Goal: Task Accomplishment & Management: Complete application form

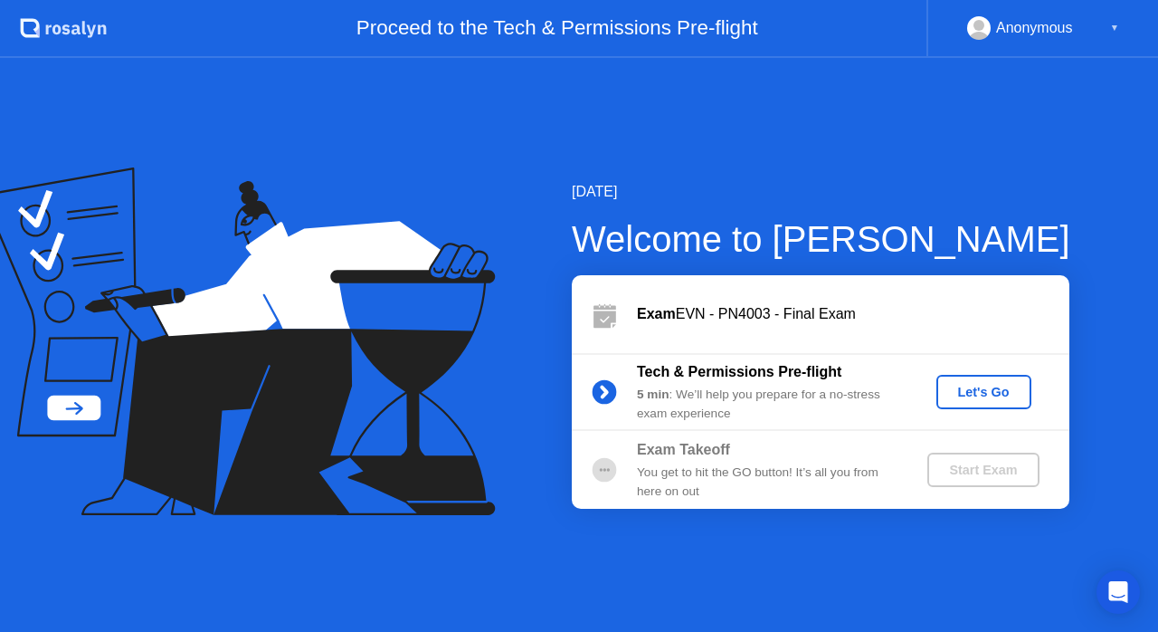
click at [984, 395] on div "Let's Go" at bounding box center [984, 392] width 81 height 14
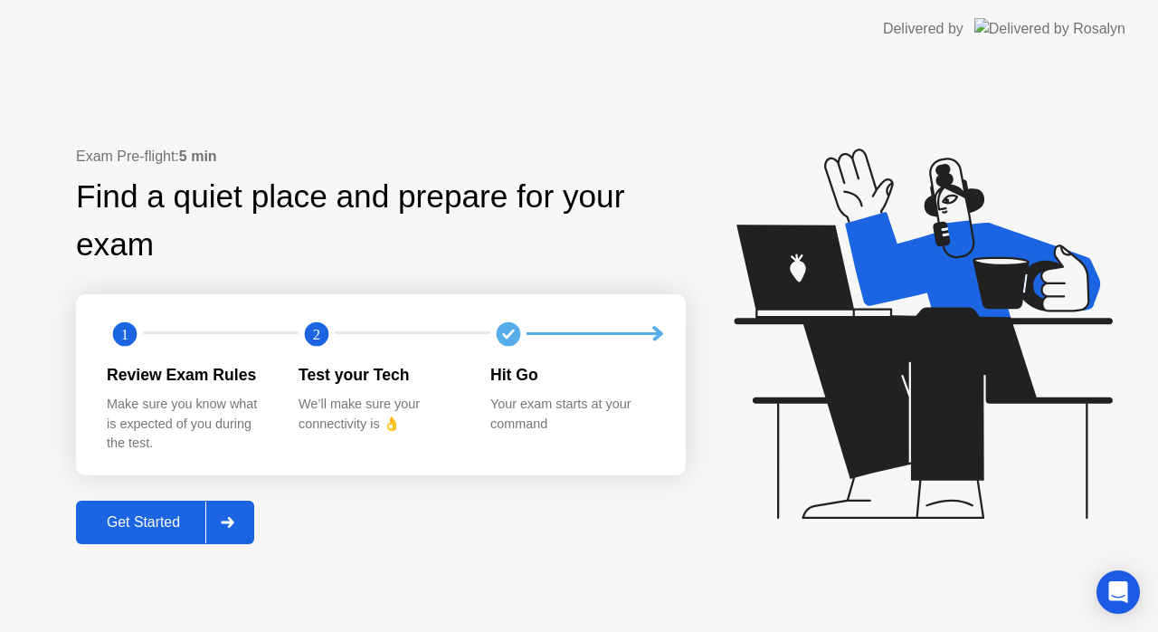
click at [141, 522] on div "Get Started" at bounding box center [143, 522] width 124 height 16
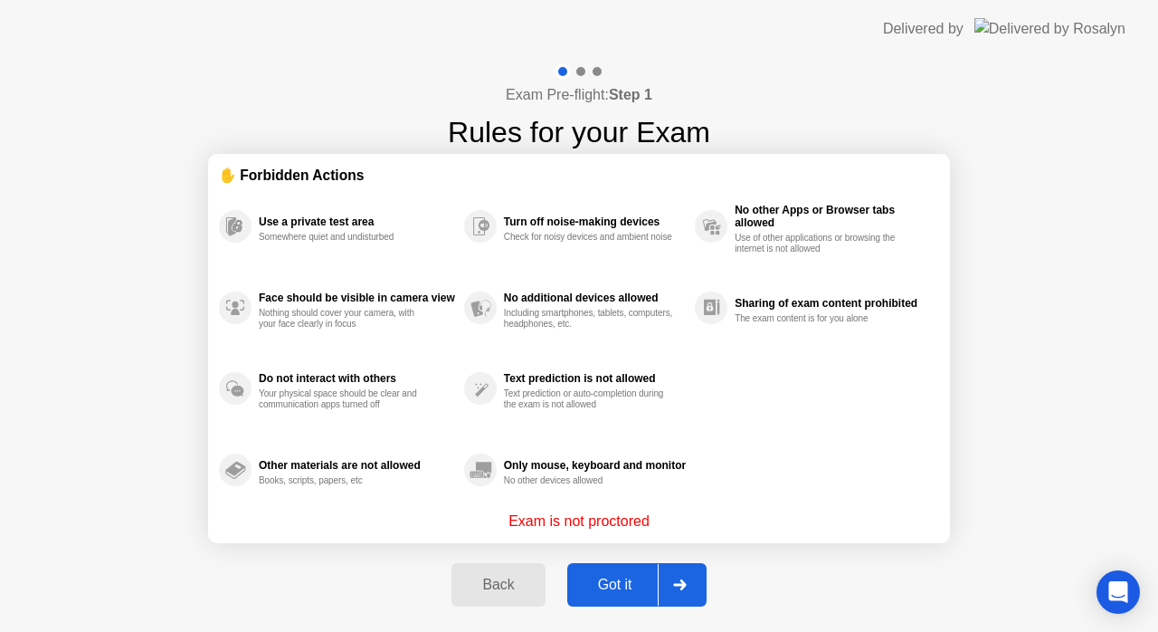
click at [617, 585] on div "Got it" at bounding box center [615, 584] width 85 height 16
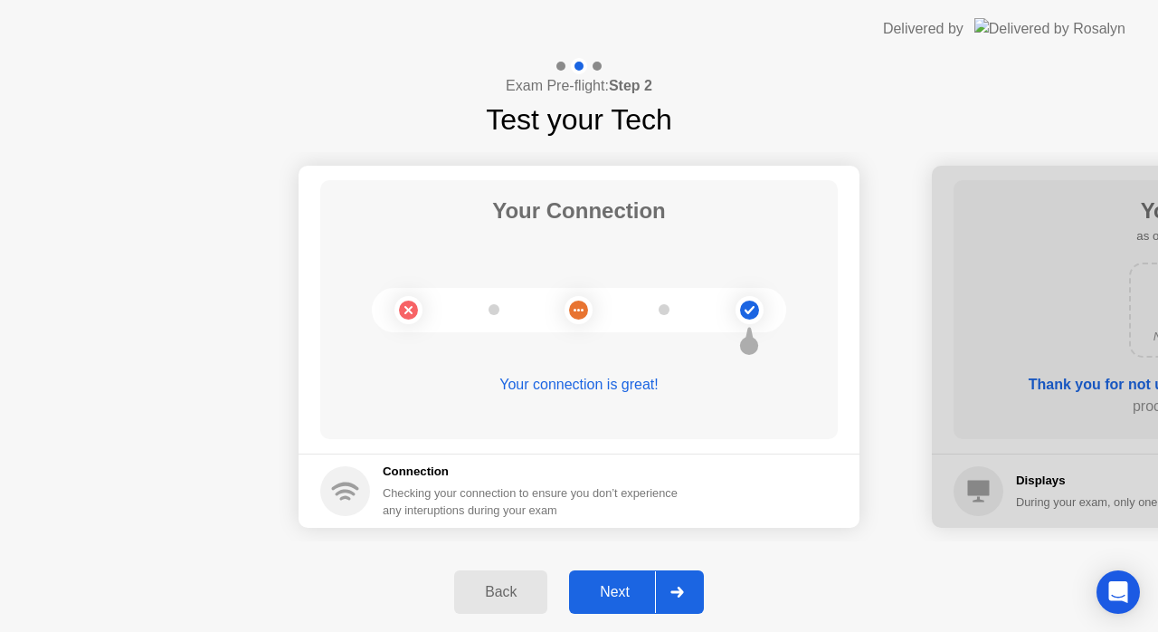
click at [623, 586] on div "Next" at bounding box center [615, 592] width 81 height 16
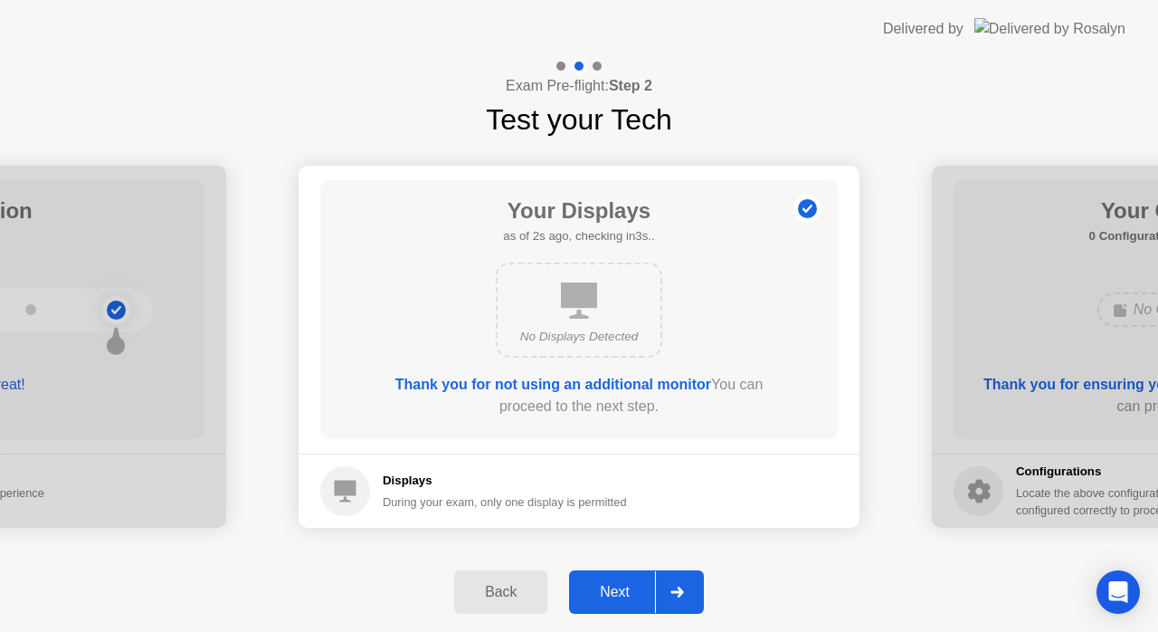
click at [623, 586] on div "Next" at bounding box center [615, 592] width 81 height 16
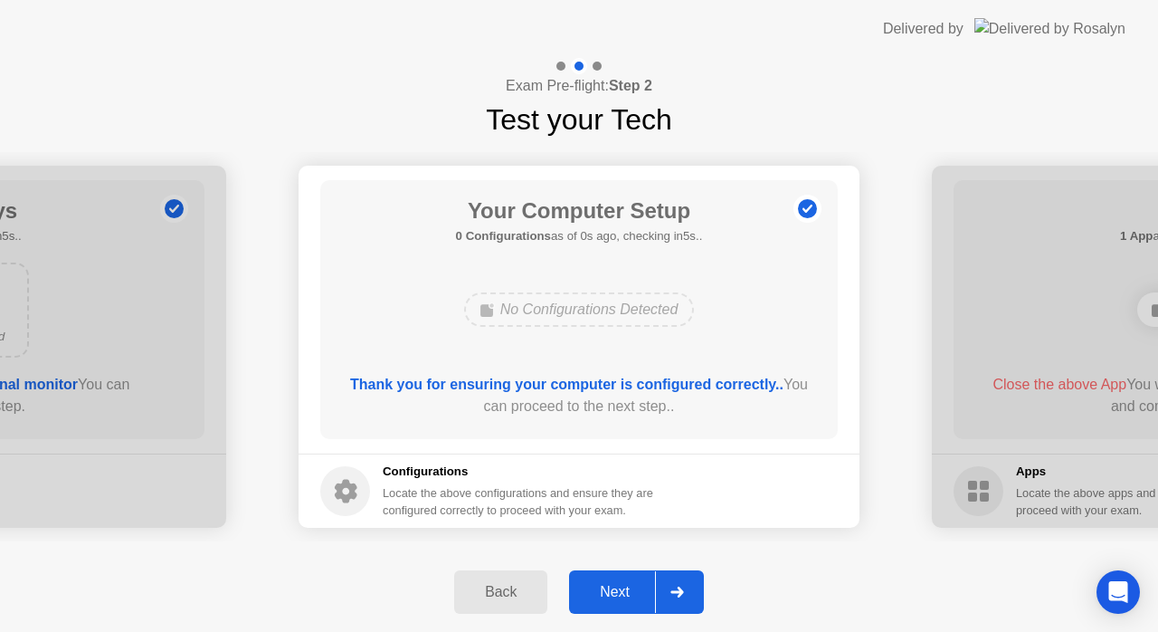
click at [623, 586] on div "Next" at bounding box center [615, 592] width 81 height 16
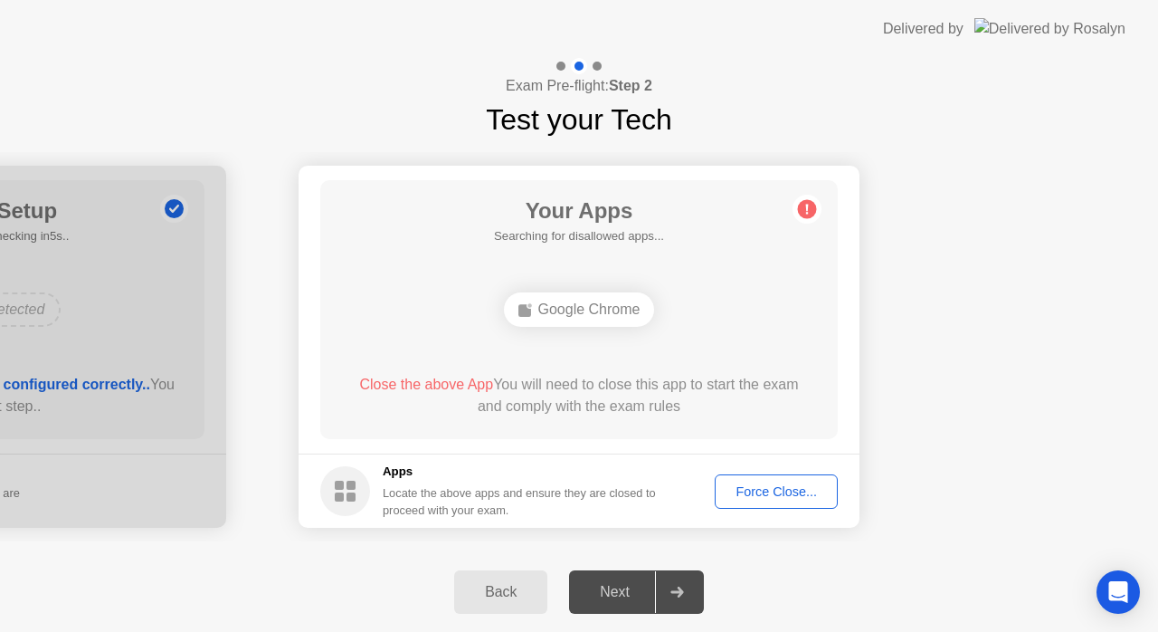
click at [623, 586] on div "Next" at bounding box center [615, 592] width 81 height 16
click at [760, 478] on button "Force Close..." at bounding box center [776, 491] width 123 height 34
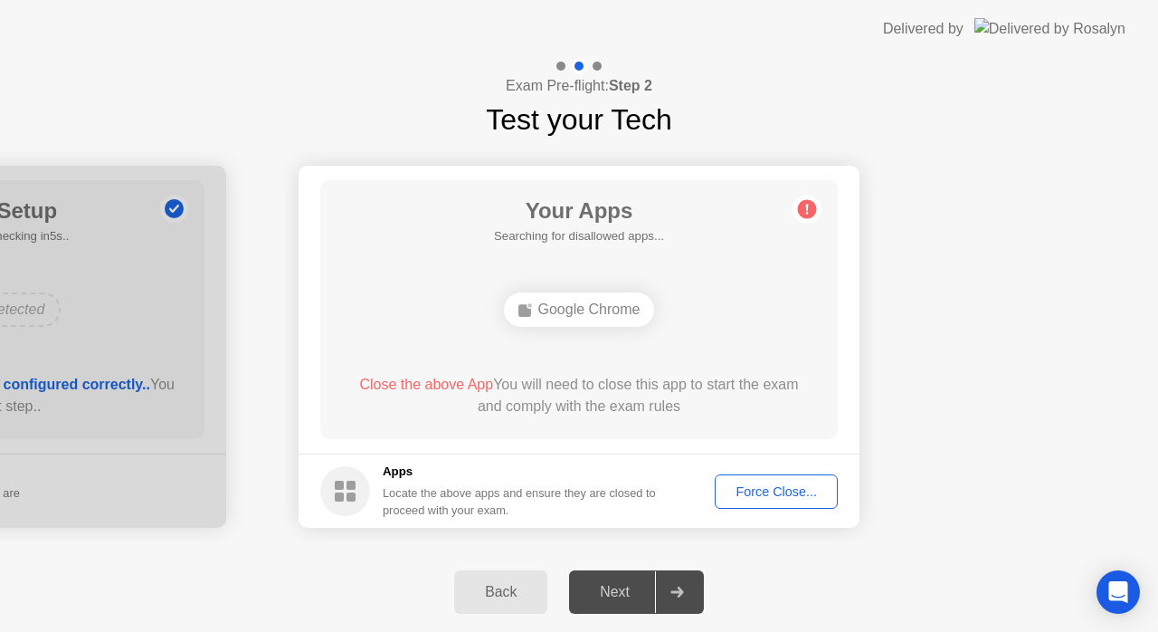
click at [762, 499] on div "Force Close..." at bounding box center [776, 491] width 110 height 14
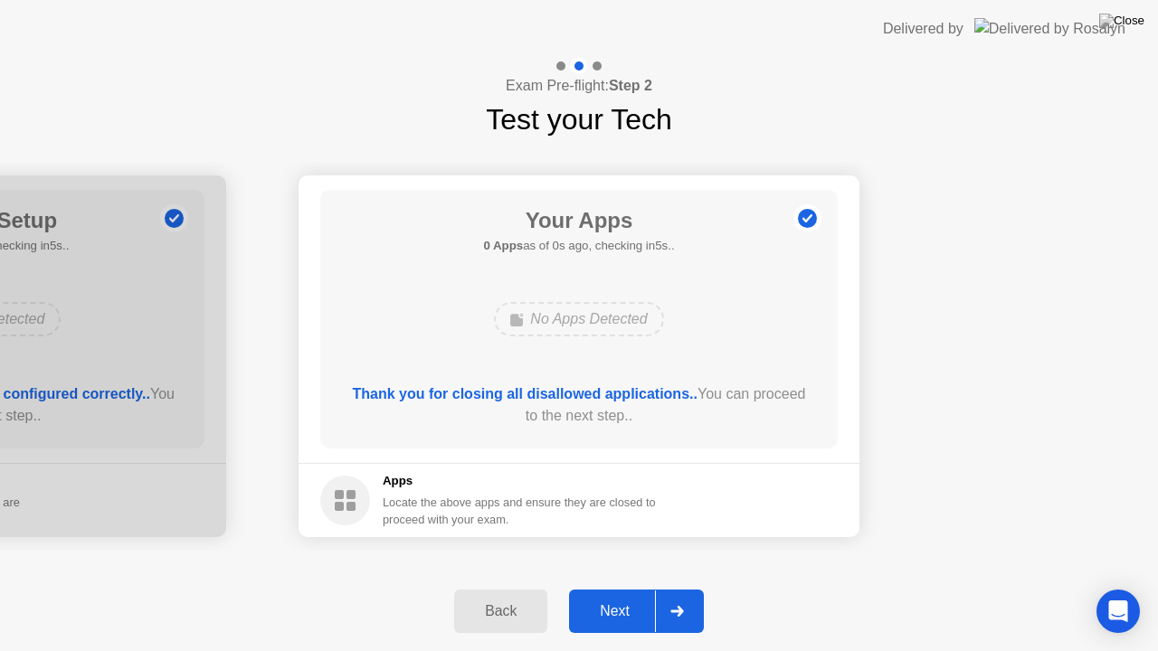
click at [623, 598] on button "Next" at bounding box center [636, 611] width 135 height 43
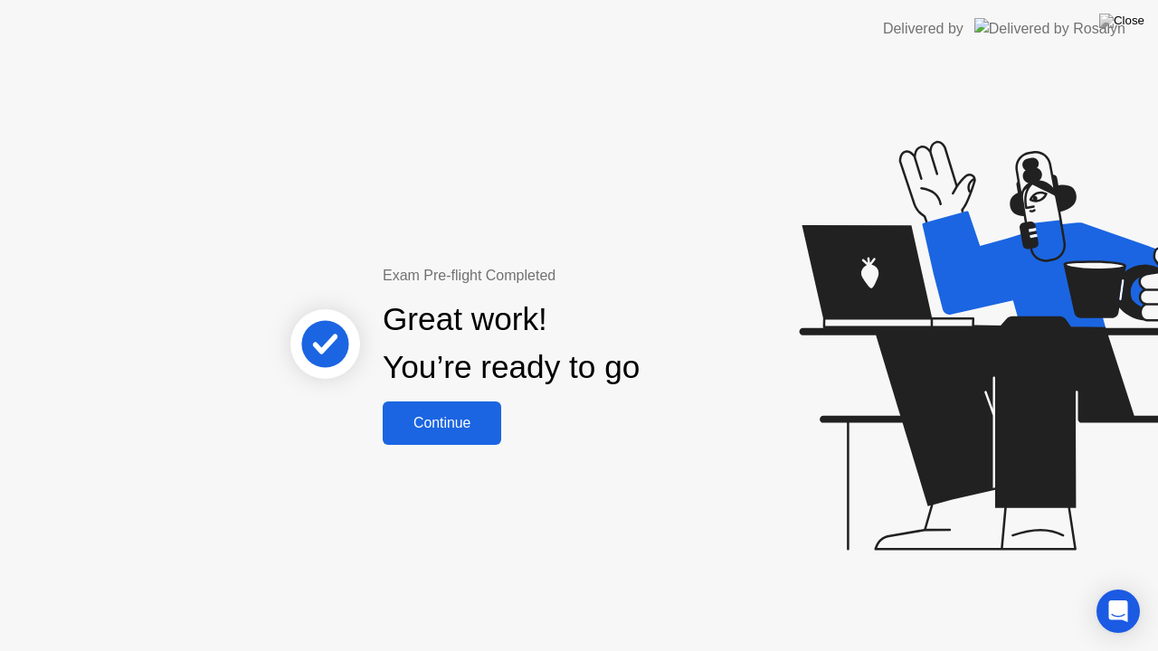
click at [410, 421] on div "Continue" at bounding box center [442, 423] width 108 height 16
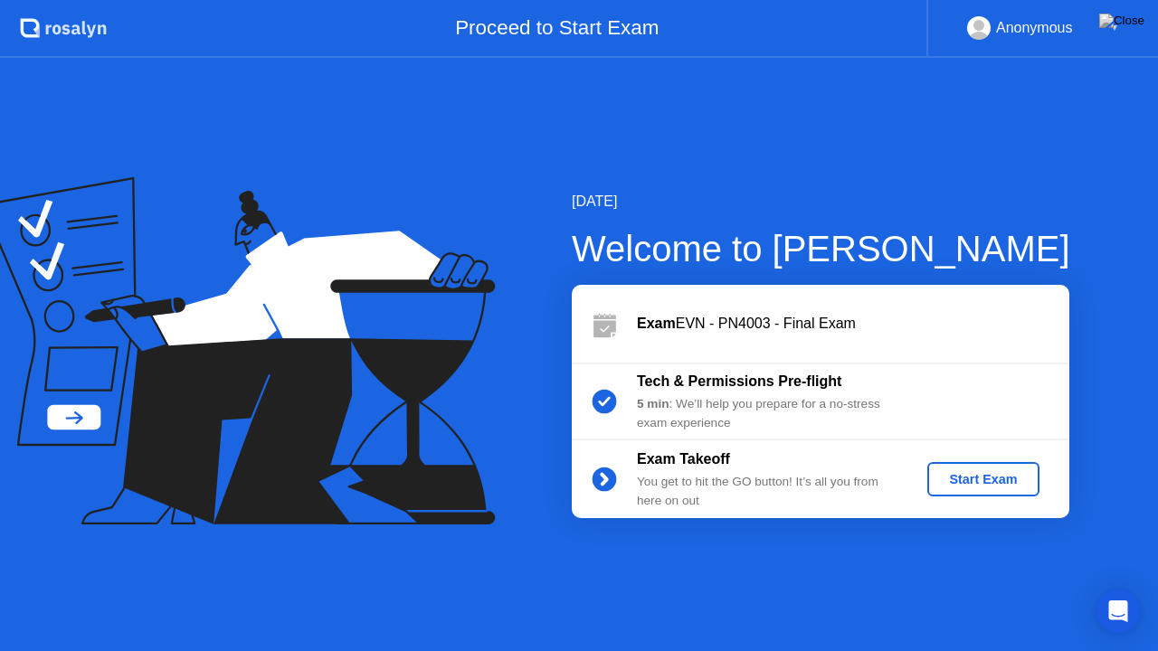
click at [981, 477] on div "Start Exam" at bounding box center [983, 479] width 97 height 14
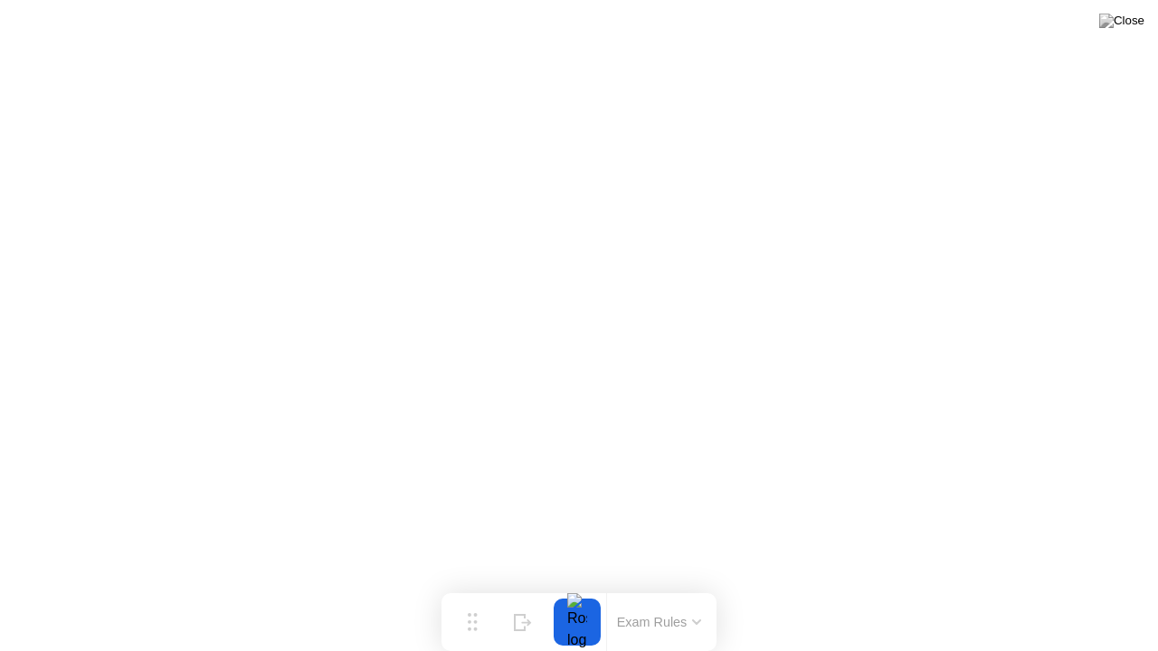
click at [576, 615] on div at bounding box center [577, 622] width 38 height 47
click at [634, 621] on button "Exam Rules" at bounding box center [660, 622] width 96 height 16
